Goal: Task Accomplishment & Management: Manage account settings

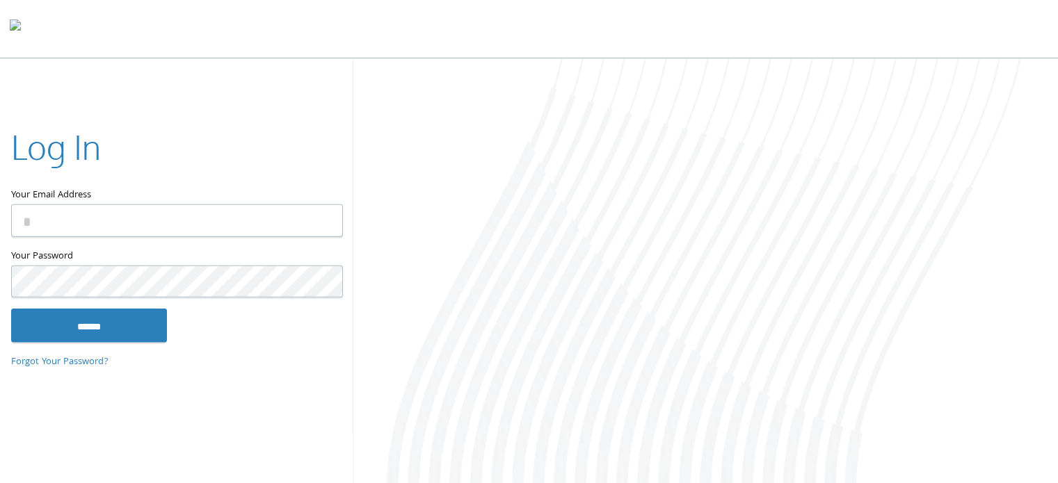
type input "**********"
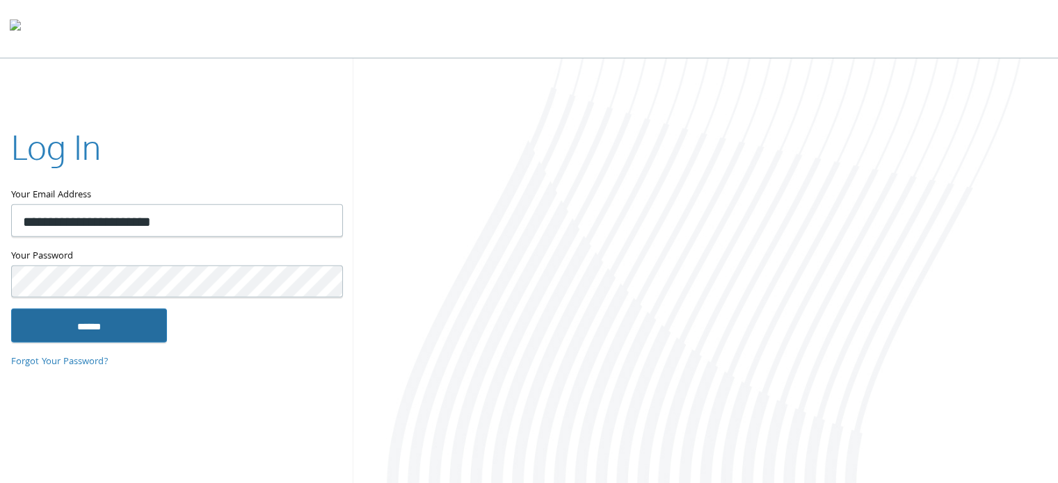
click at [79, 313] on input "******" at bounding box center [89, 325] width 156 height 33
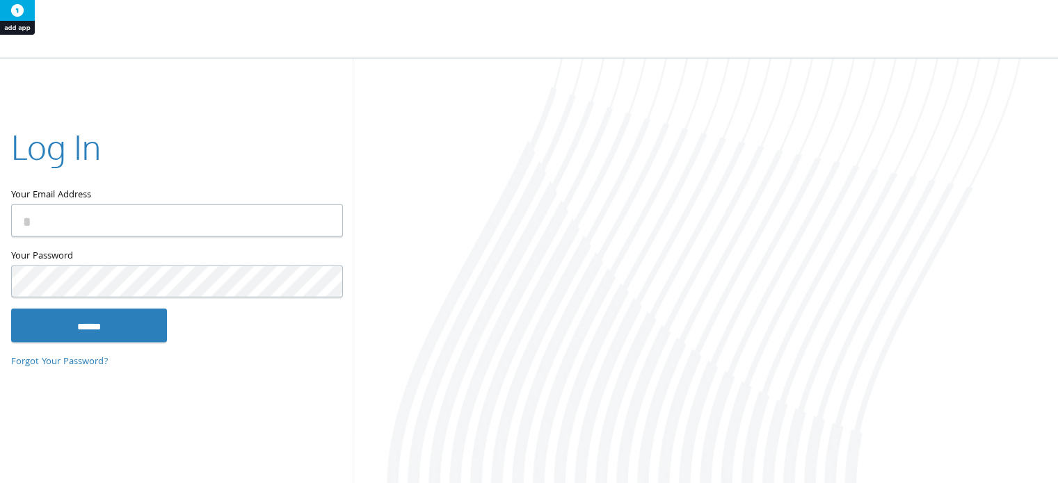
type input "**********"
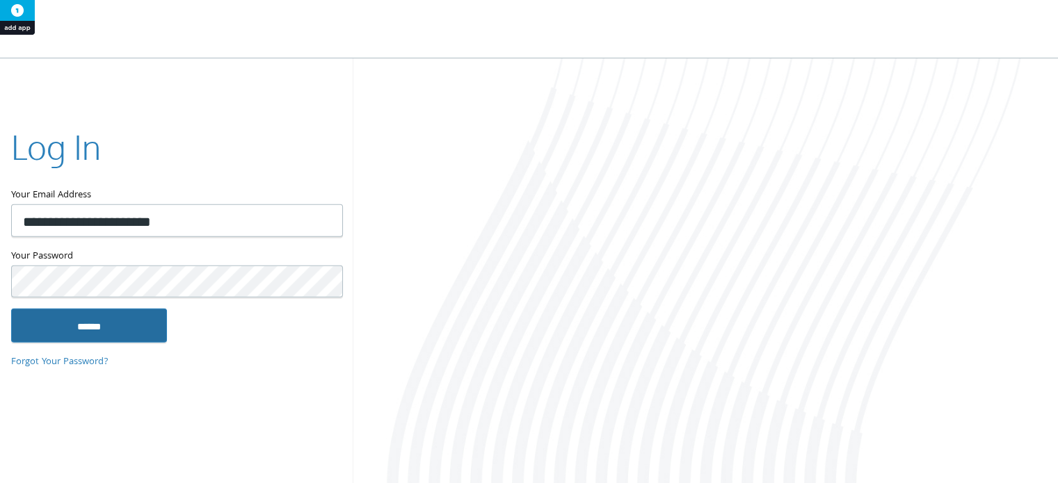
click at [128, 319] on input "******" at bounding box center [89, 325] width 156 height 33
